Goal: Task Accomplishment & Management: Use online tool/utility

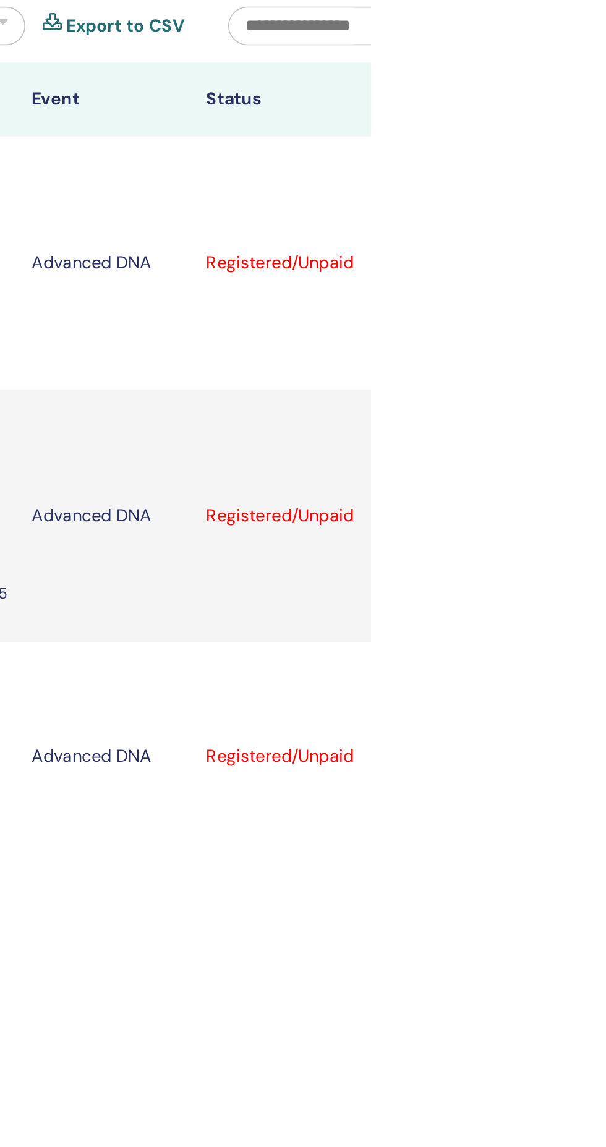
click at [605, 259] on icon at bounding box center [613, 264] width 4 height 10
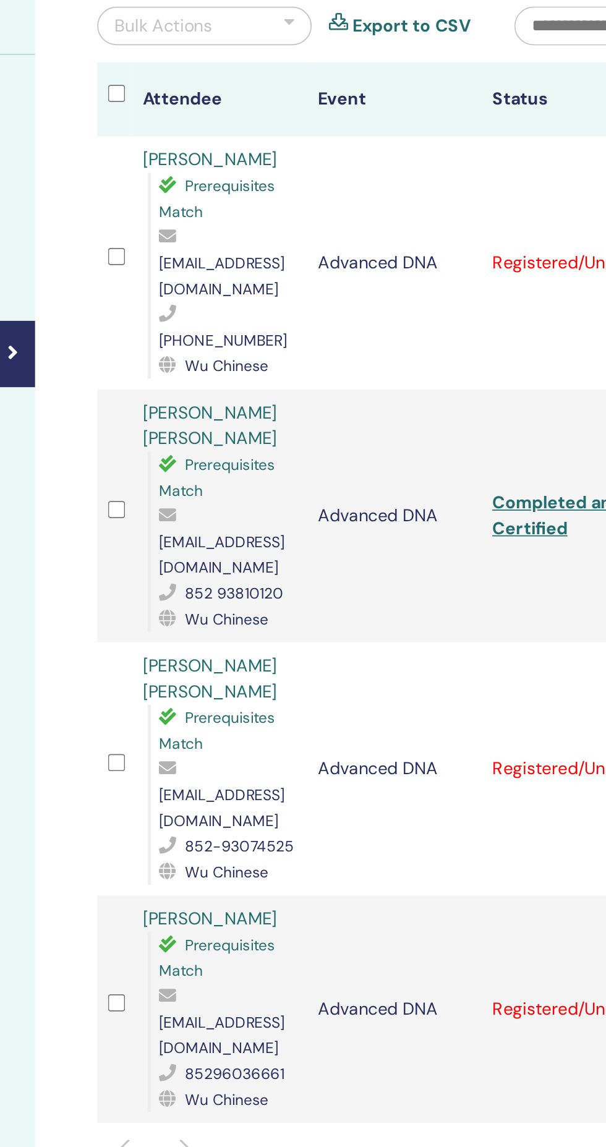
click at [320, 130] on div "Bulk Actions" at bounding box center [321, 128] width 56 height 15
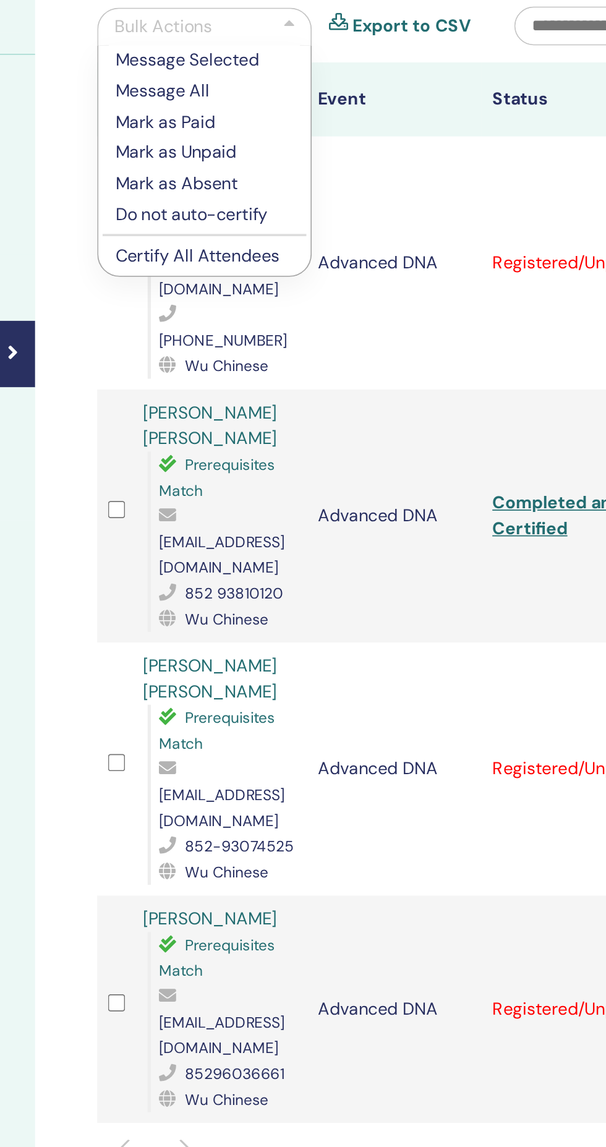
click at [311, 263] on p "Certify All Attendees" at bounding box center [345, 261] width 103 height 14
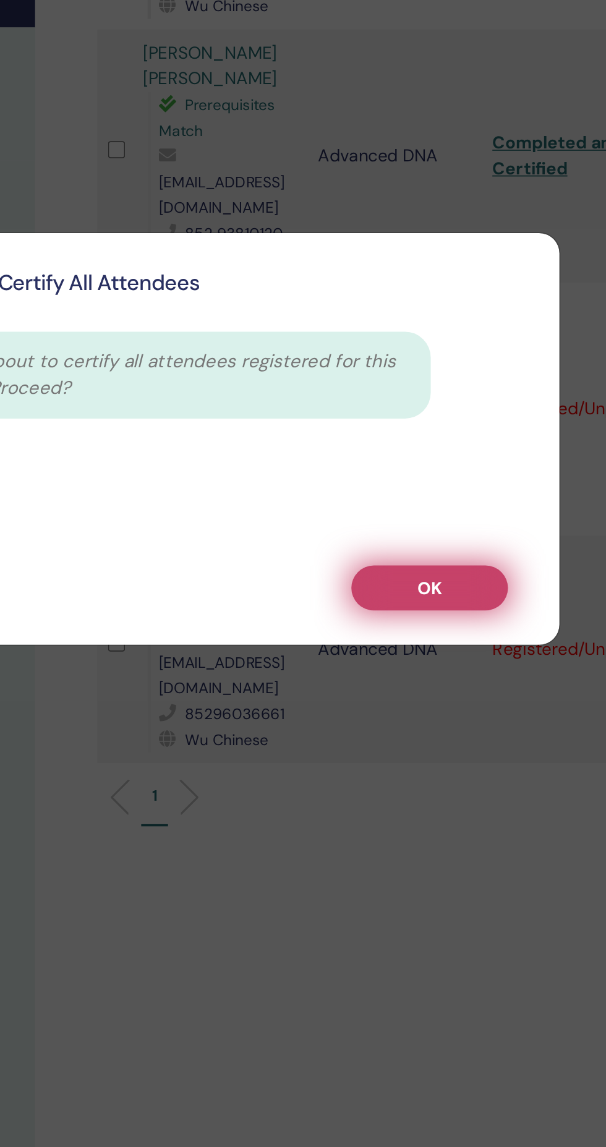
click at [482, 666] on span "OK" at bounding box center [475, 659] width 14 height 13
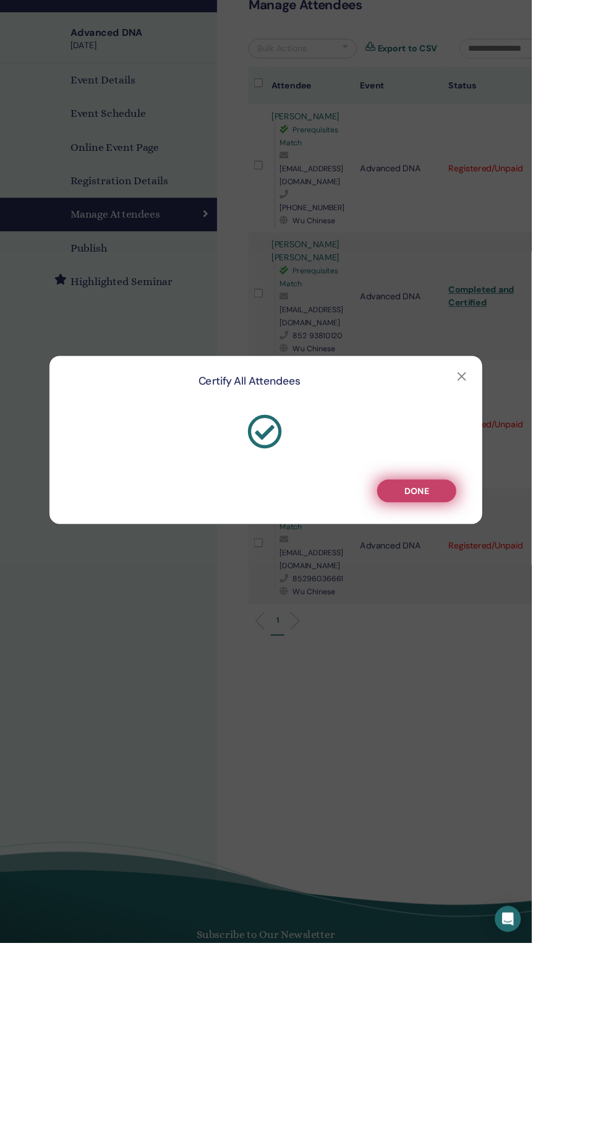
click at [520, 645] on button "Done" at bounding box center [475, 632] width 90 height 26
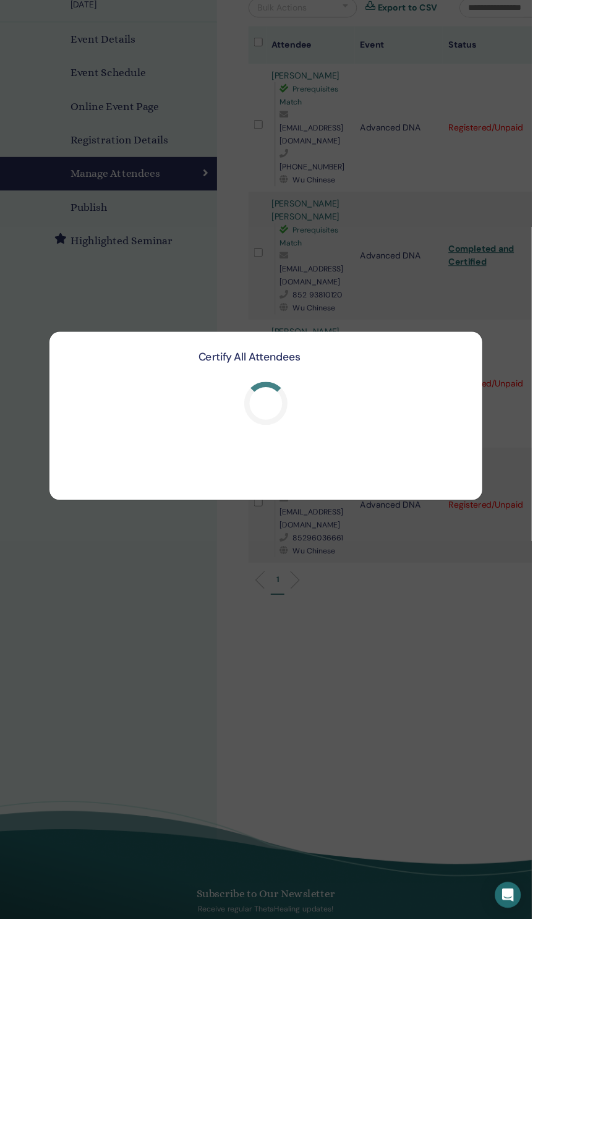
scroll to position [70, 0]
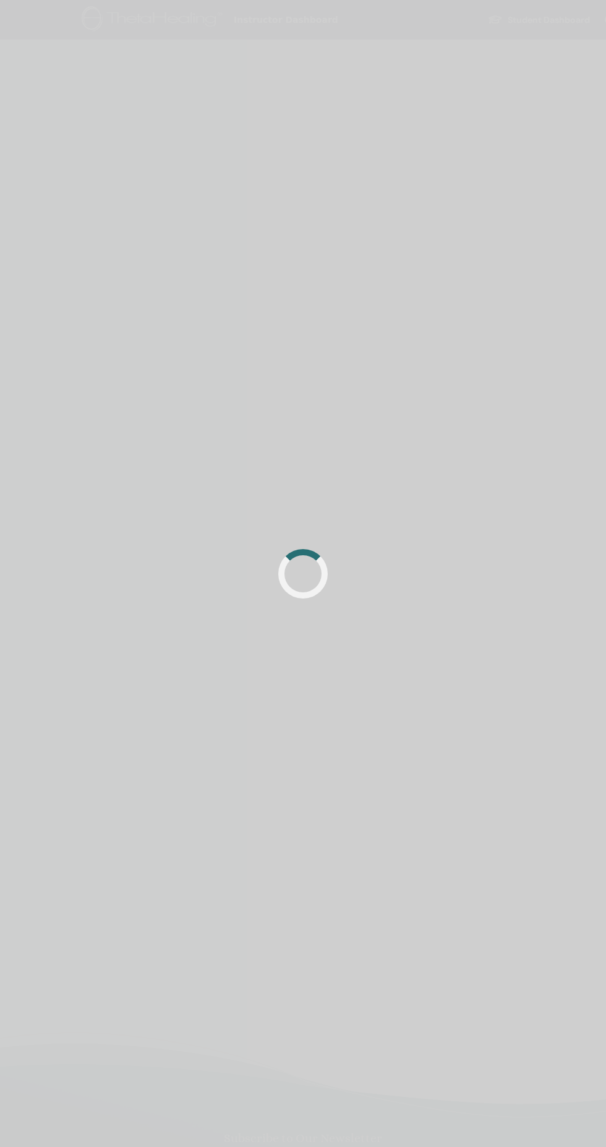
scroll to position [70, 0]
